Goal: Task Accomplishment & Management: Manage account settings

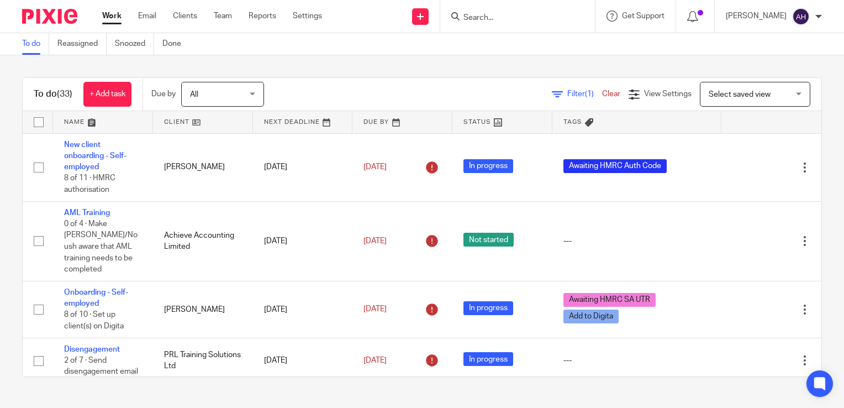
click at [503, 15] on input "Search" at bounding box center [512, 18] width 99 height 10
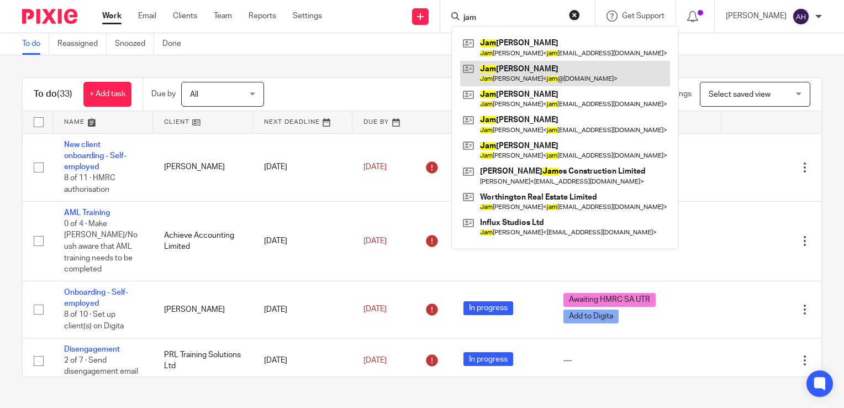
type input "jam"
click at [528, 72] on link at bounding box center [565, 73] width 210 height 25
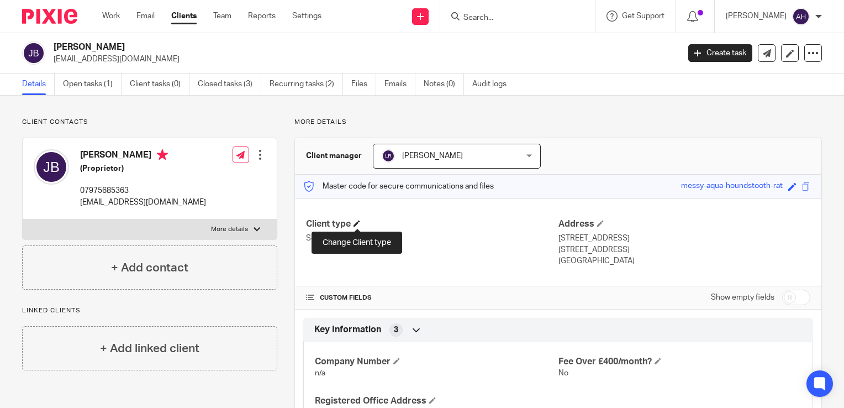
click at [356, 224] on span at bounding box center [357, 223] width 7 height 7
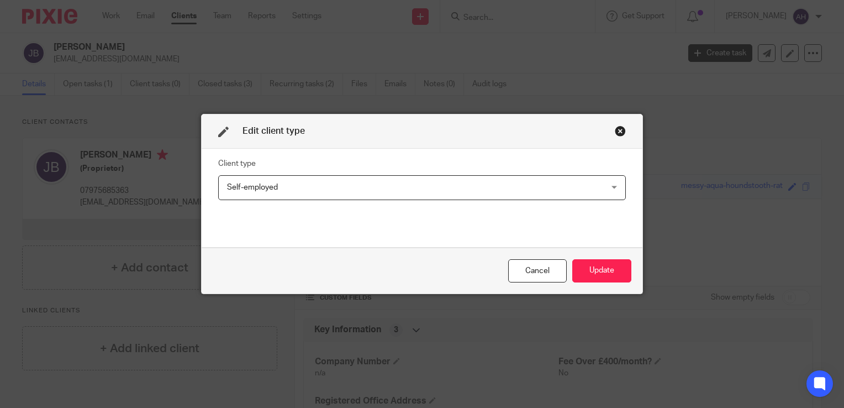
click at [611, 187] on div "Self-employed Self-employed" at bounding box center [422, 187] width 408 height 25
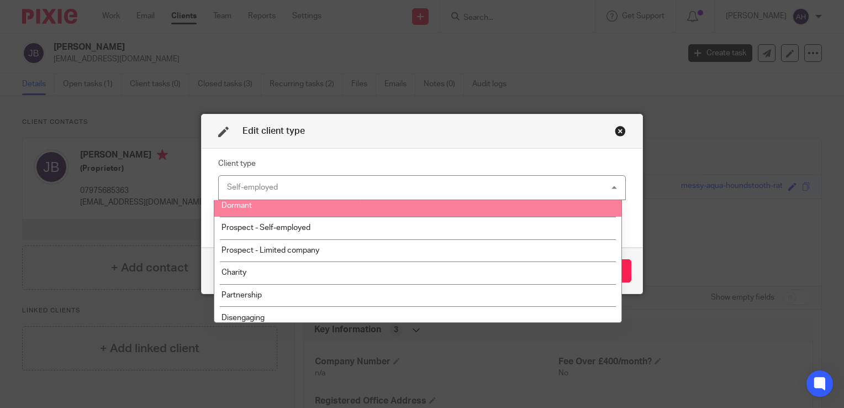
scroll to position [81, 0]
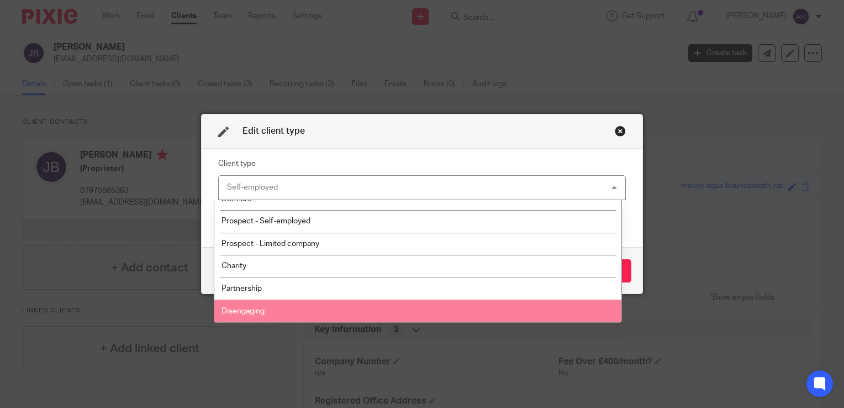
click at [258, 308] on span "Disengaging" at bounding box center [243, 311] width 43 height 8
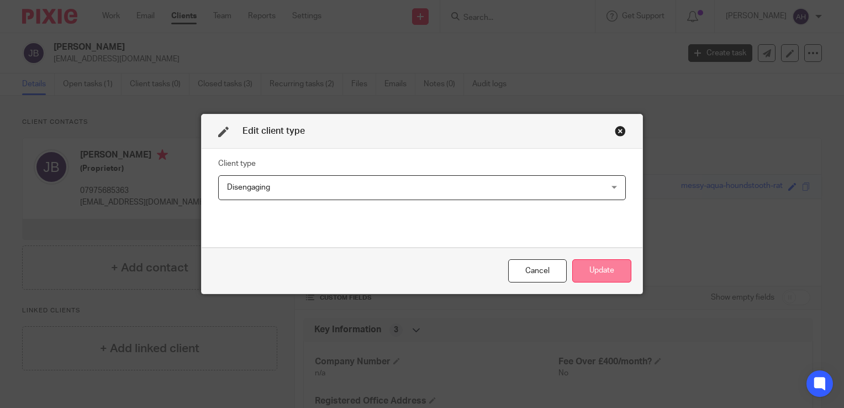
click at [610, 268] on button "Update" at bounding box center [602, 271] width 59 height 24
